Goal: Transaction & Acquisition: Purchase product/service

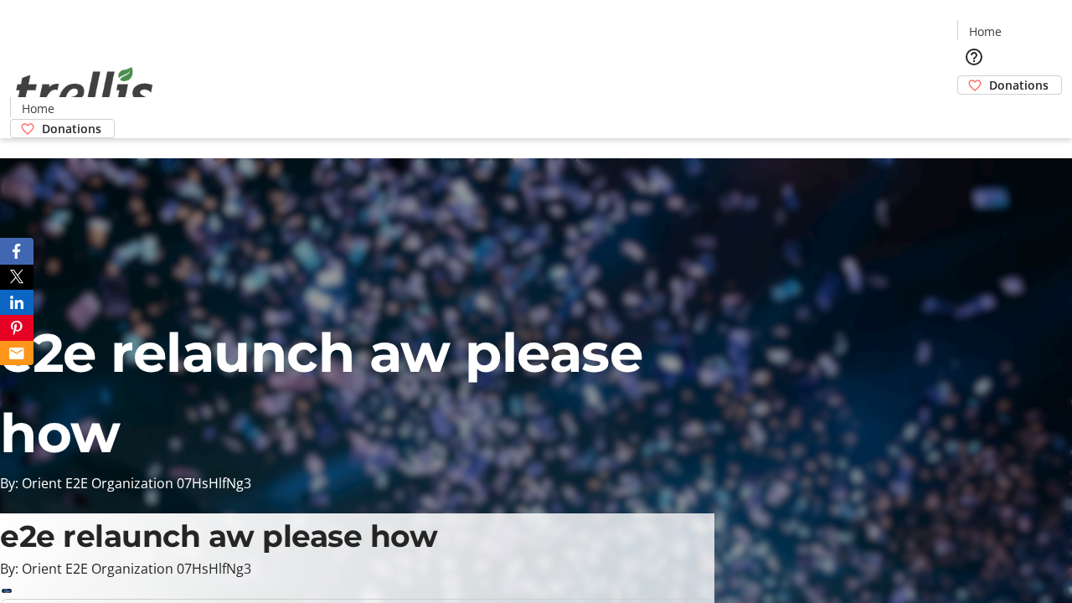
click at [989, 76] on span "Donations" at bounding box center [1018, 85] width 59 height 18
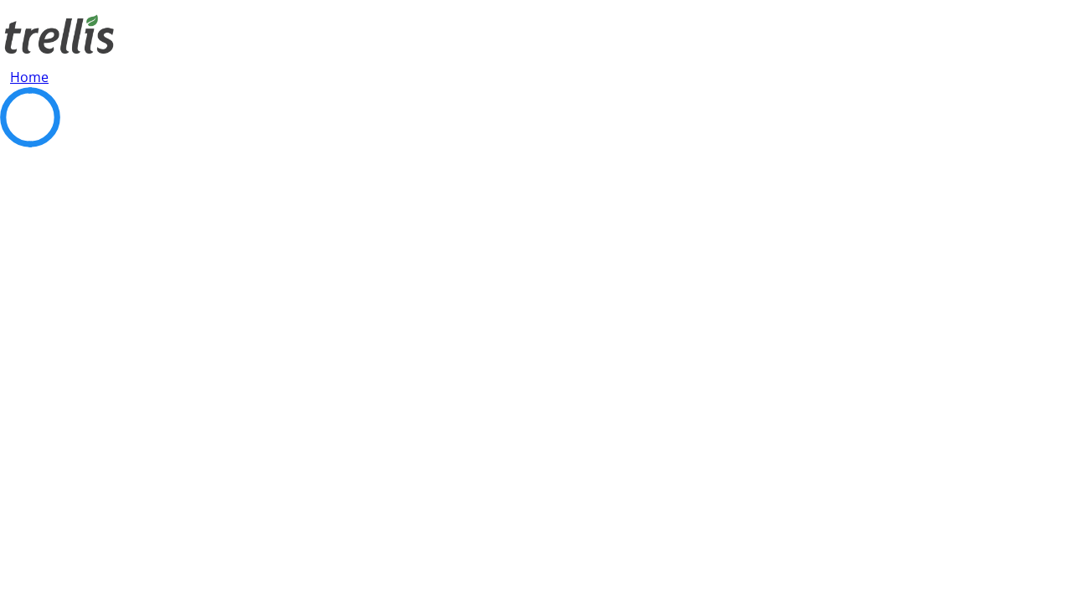
select select "CA"
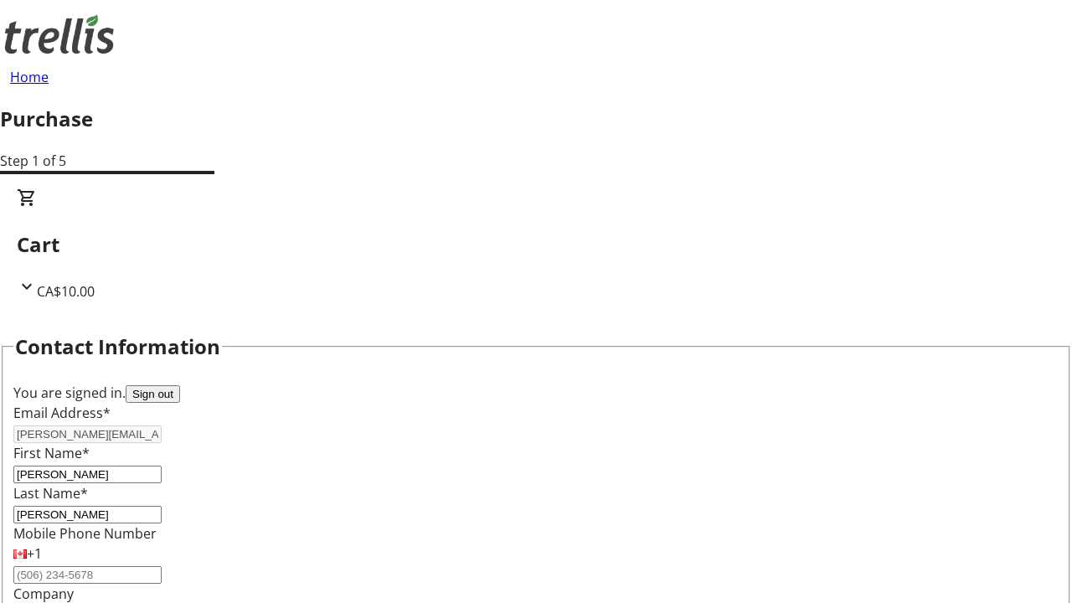
type input "[STREET_ADDRESS][PERSON_NAME]"
type input "Kelowna"
select select "BC"
type input "Kelowna"
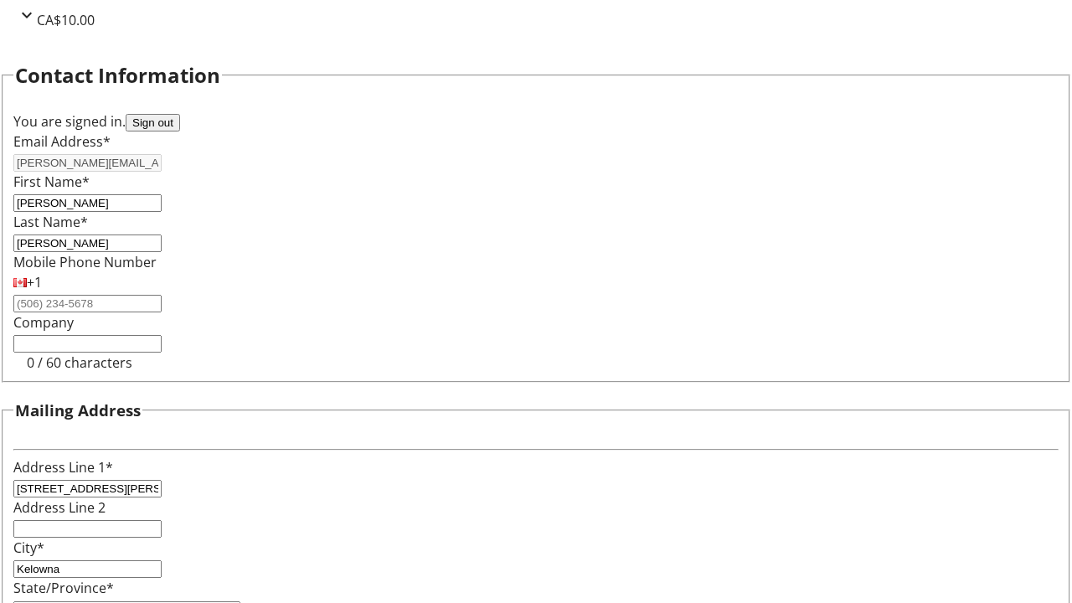
type input "V1Y 0C2"
